Goal: Obtain resource: Download file/media

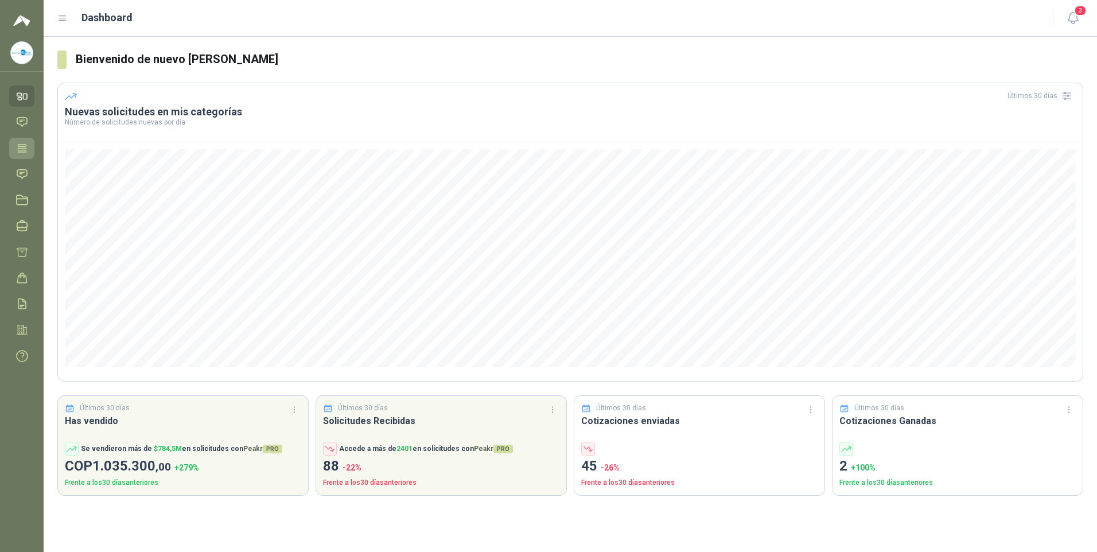
click at [20, 147] on icon at bounding box center [22, 148] width 12 height 12
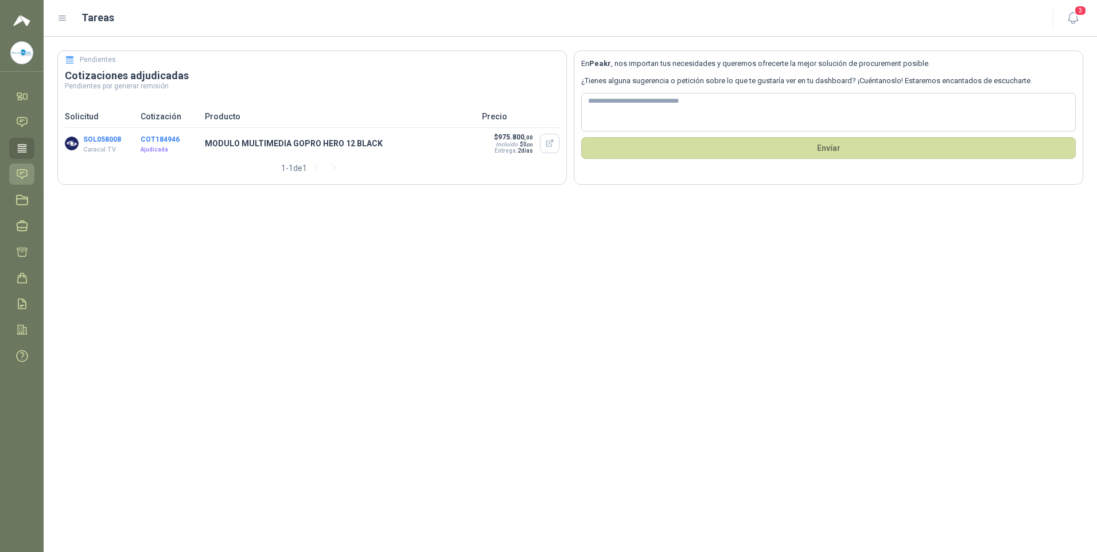
click at [20, 172] on icon at bounding box center [22, 173] width 10 height 9
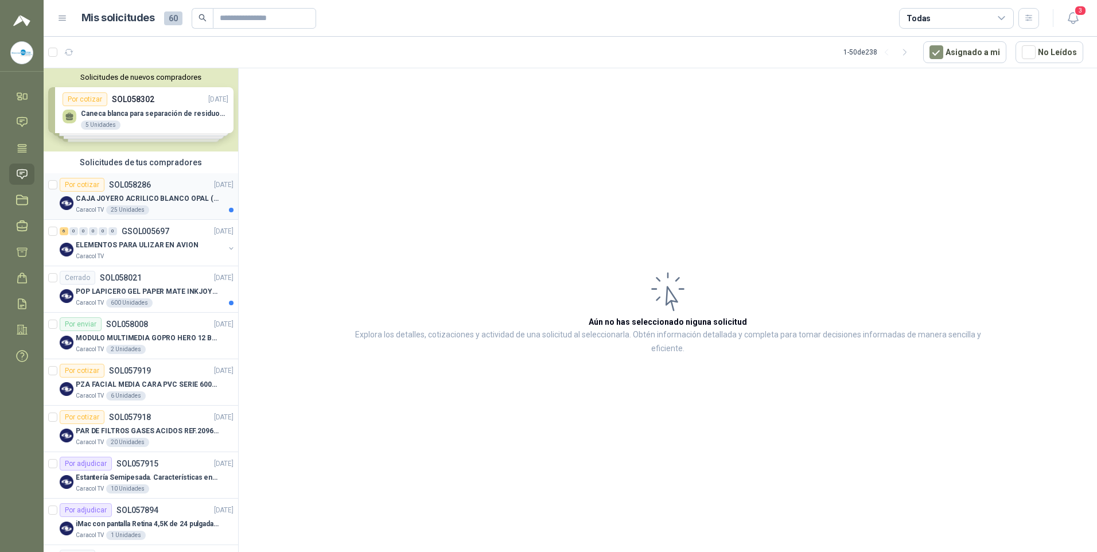
click at [80, 180] on div "Por cotizar" at bounding box center [82, 185] width 45 height 14
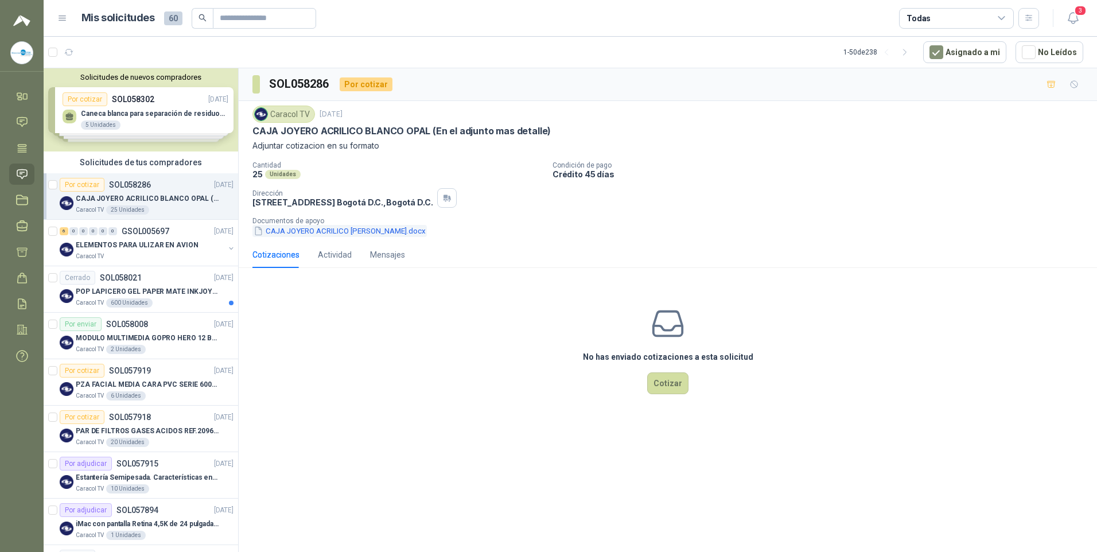
click at [325, 229] on button "CAJA JOYERO ACRILICO [PERSON_NAME].docx" at bounding box center [339, 231] width 174 height 12
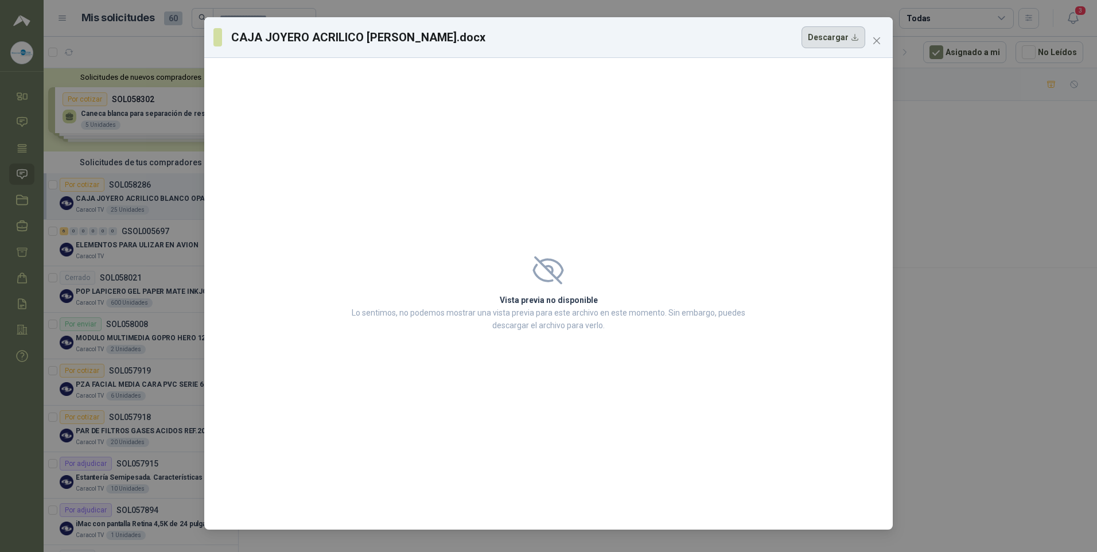
click at [384, 36] on button "Descargar" at bounding box center [833, 37] width 64 height 22
click at [384, 269] on div "CAJA JOYERO ACRILICO [PERSON_NAME].docx Descargar Vista previa no disponible Lo…" at bounding box center [548, 276] width 1097 height 552
